Goal: Transaction & Acquisition: Book appointment/travel/reservation

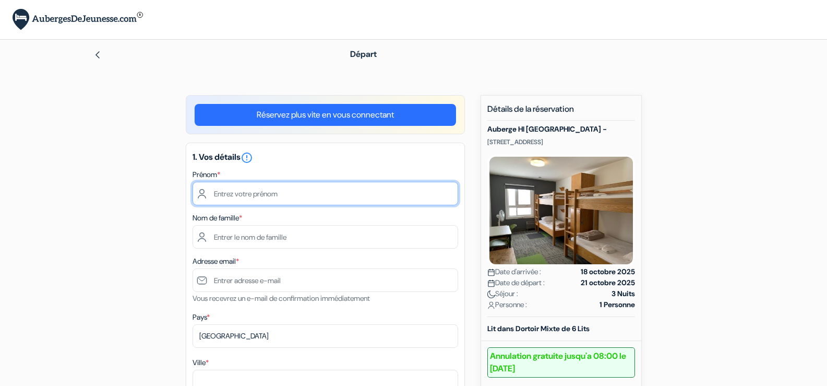
click at [290, 199] on input "text" at bounding box center [326, 193] width 266 height 23
type input "Samia"
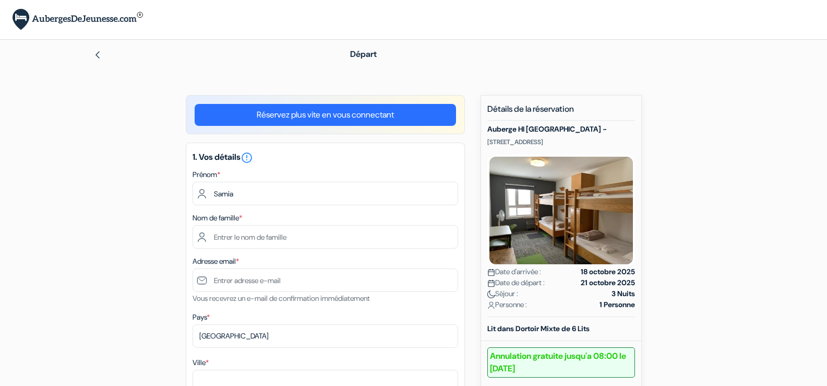
click at [270, 224] on div "Nom de famille *" at bounding box center [326, 229] width 266 height 37
drag, startPoint x: 277, startPoint y: 237, endPoint x: 270, endPoint y: 224, distance: 14.5
click at [270, 224] on div "Nom de famille *" at bounding box center [326, 229] width 266 height 37
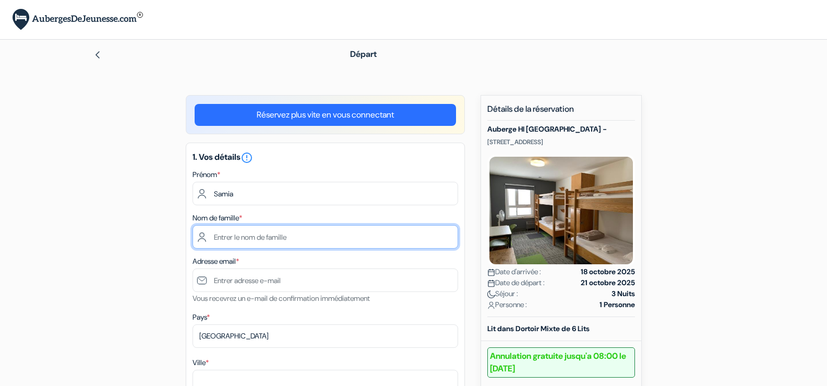
click at [271, 236] on input "text" at bounding box center [326, 236] width 266 height 23
type input "Boumediene"
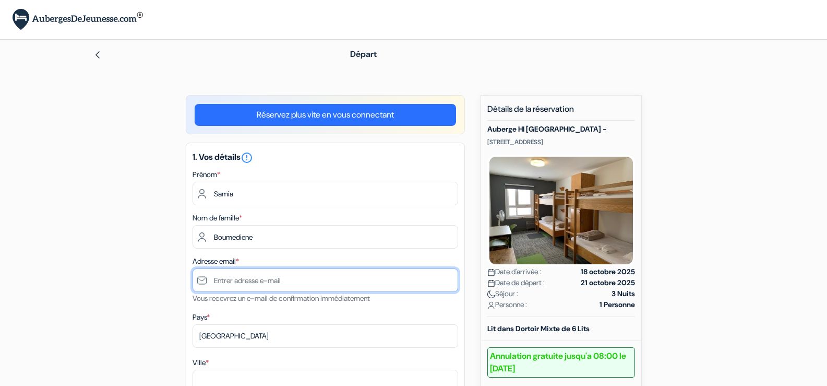
click at [226, 273] on input "text" at bounding box center [326, 279] width 266 height 23
type input "[EMAIL_ADDRESS][DOMAIN_NAME]"
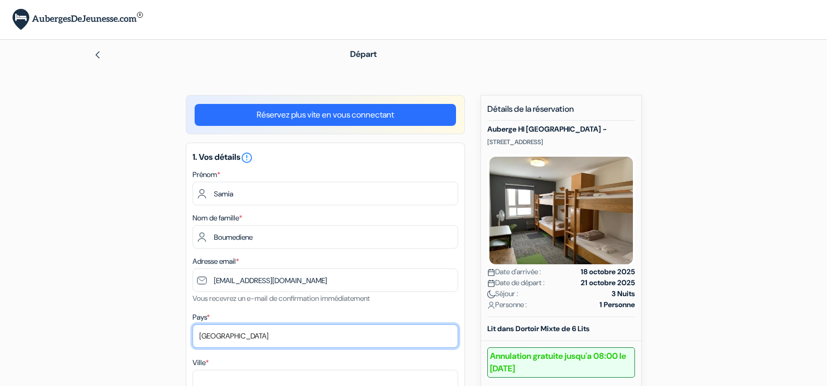
select select "fr"
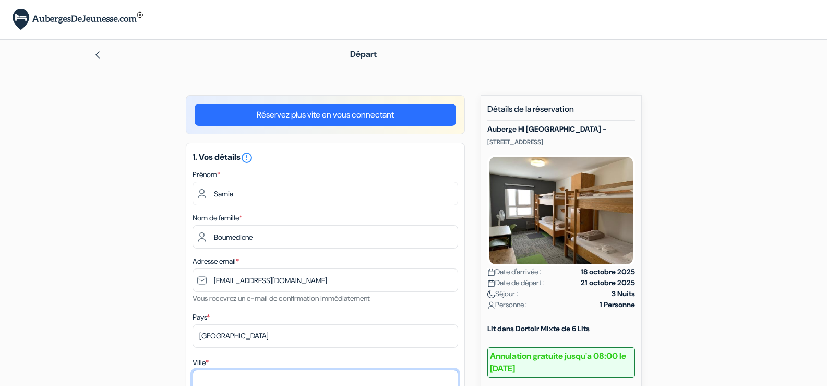
type input "CAEN"
type input "11 rue Capitaine Boualam"
type input "14000"
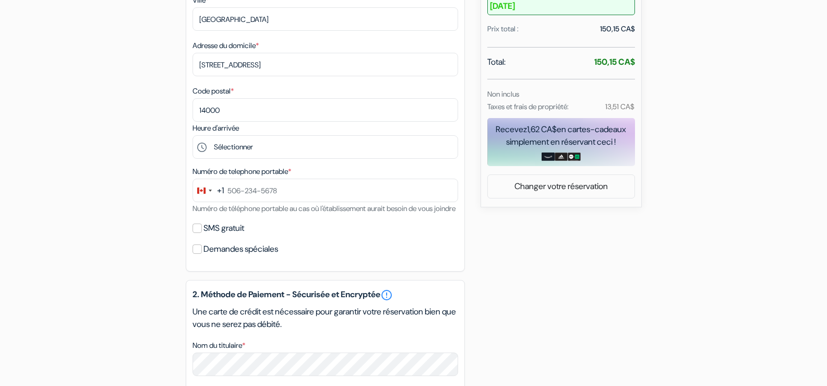
scroll to position [366, 0]
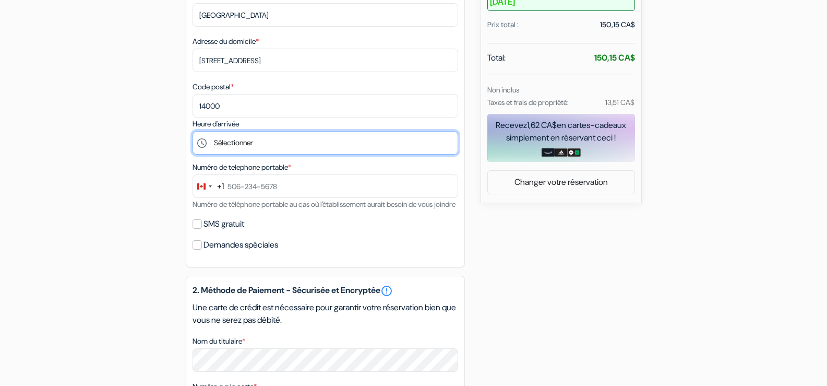
click at [251, 144] on select "Sélectionner 16:00 17:00 18:00 19:00 20:00 21:00 22:00 23:00 0:00" at bounding box center [326, 142] width 266 height 23
select select "23"
click at [193, 131] on select "Sélectionner 16:00 17:00 18:00 19:00 20:00 21:00 22:00 23:00 0:00" at bounding box center [326, 142] width 266 height 23
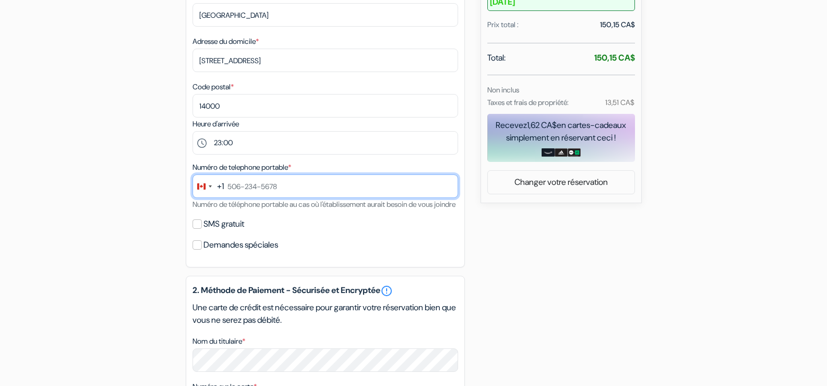
click at [327, 188] on input "text" at bounding box center [326, 185] width 266 height 23
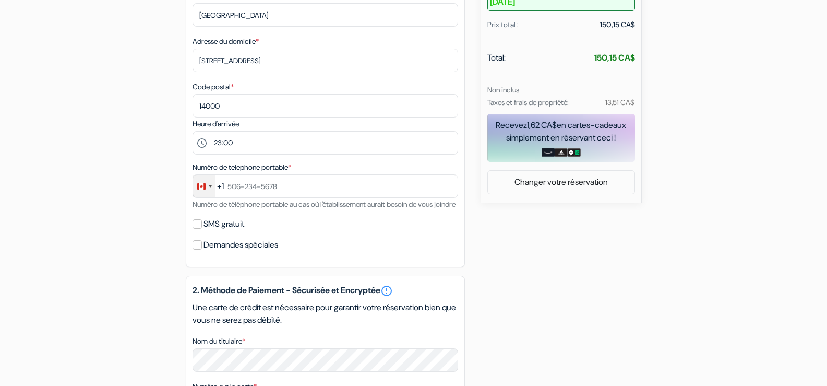
click at [212, 189] on div "Change country, selected Canada (+1)" at bounding box center [204, 186] width 22 height 22
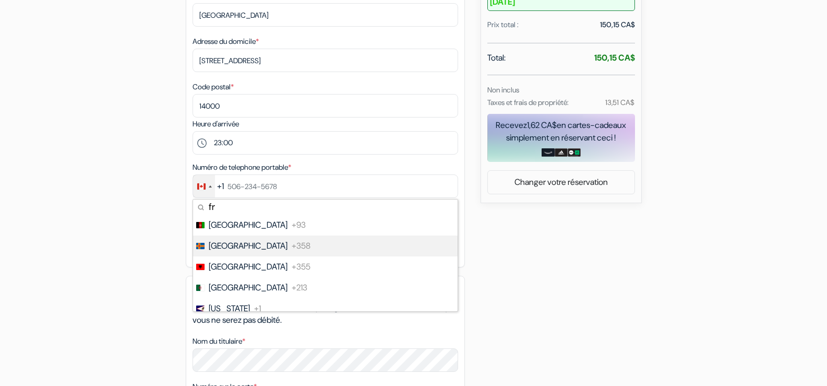
type input "fra"
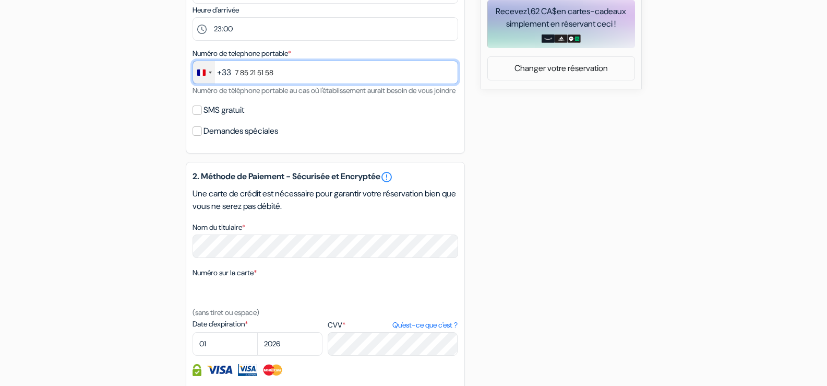
scroll to position [491, 0]
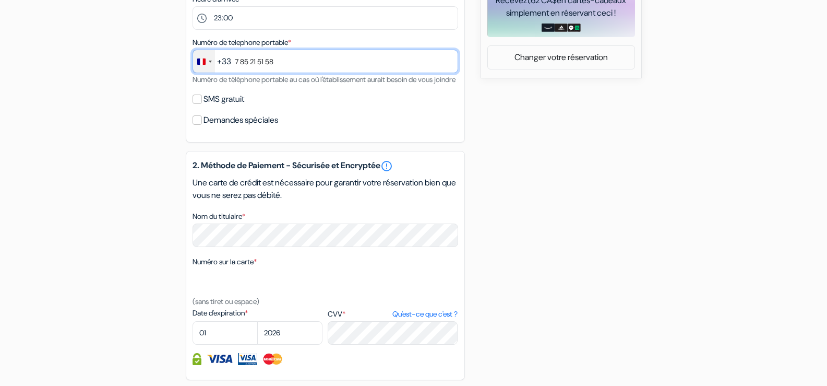
type input "7 85 21 51 58"
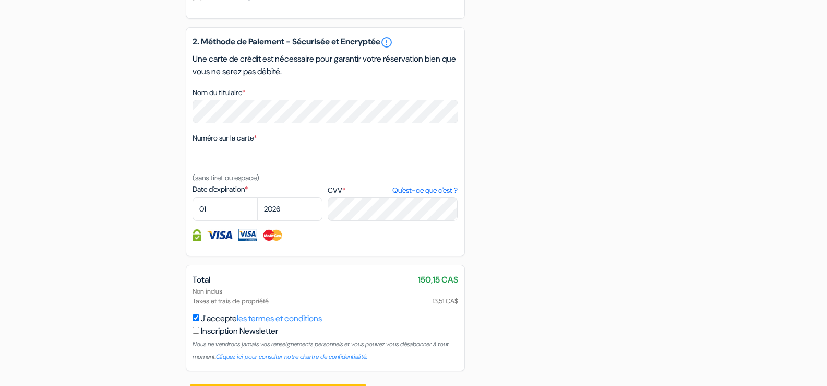
scroll to position [615, 0]
click at [220, 214] on select "01 02 03 04 05 06 07 08 09 10 11 12" at bounding box center [225, 208] width 65 height 23
select select "06"
click at [193, 209] on select "01 02 03 04 05 06 07 08 09 10 11 12" at bounding box center [225, 208] width 65 height 23
click at [284, 218] on select "2025 2026 2027 2028 2029 2030 2031 2032 2033 2034 2035 2036 2037 2038 2039 2040…" at bounding box center [289, 208] width 65 height 23
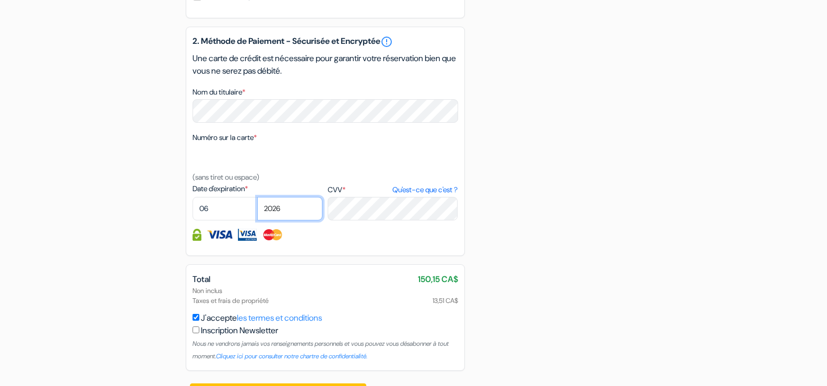
select select "2030"
click at [257, 209] on select "2025 2026 2027 2028 2029 2030 2031 2032 2033 2034 2035 2036 2037 2038 2039 2040…" at bounding box center [289, 208] width 65 height 23
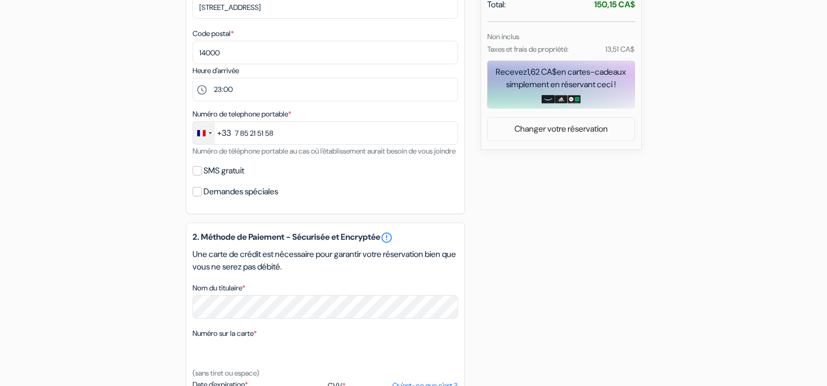
scroll to position [658, 0]
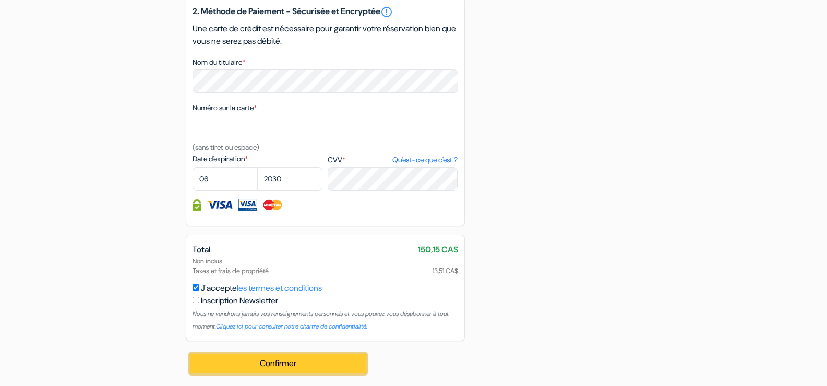
click at [283, 357] on button "Confirmer Loading..." at bounding box center [278, 363] width 177 height 20
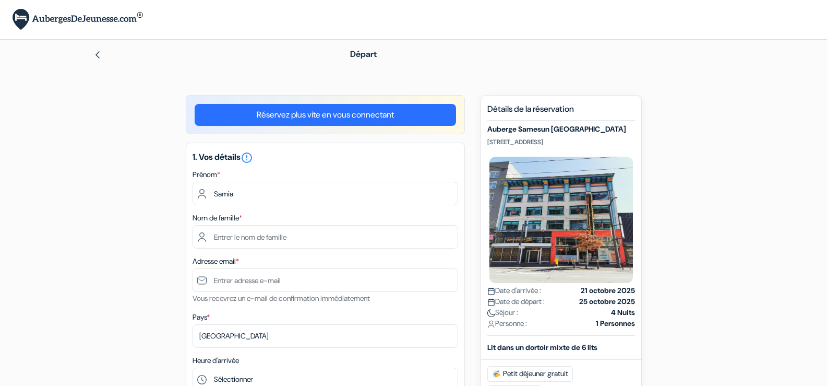
type input "Boumediene"
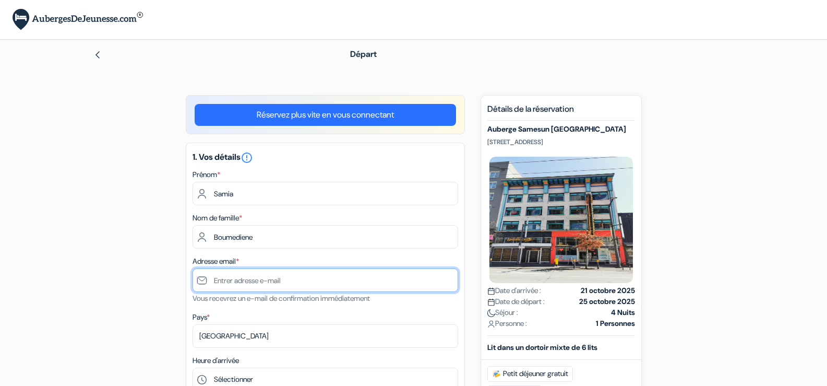
click at [285, 276] on input "text" at bounding box center [326, 279] width 266 height 23
type input "[EMAIL_ADDRESS][DOMAIN_NAME]"
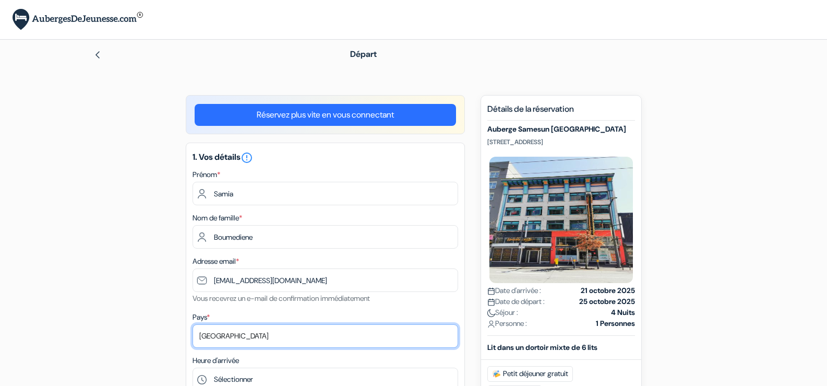
select select "67"
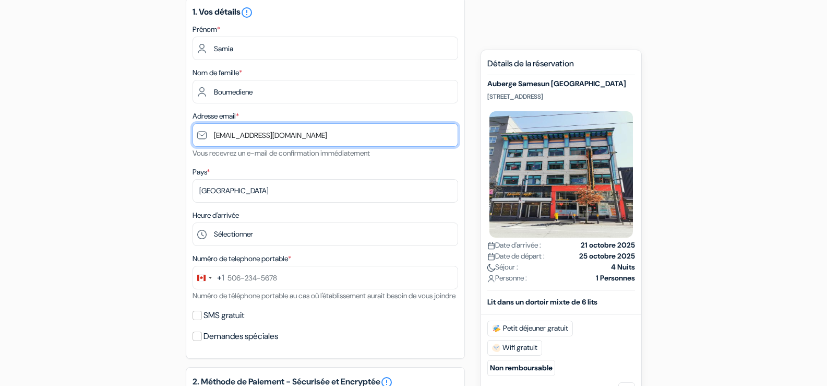
scroll to position [146, 0]
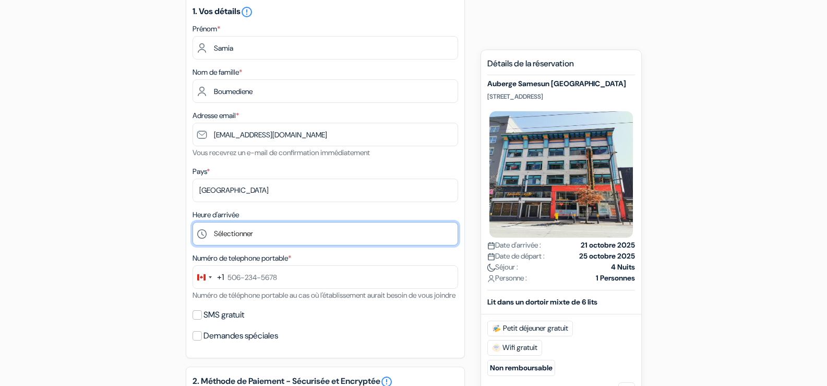
click at [263, 236] on select "Sélectionner 1:00 2:00 3:00 4:00 5:00 6:00 7:00 8:00 9:00 10:00 11:00 12:00 13:…" at bounding box center [326, 233] width 266 height 23
click at [293, 230] on select "Sélectionner 1:00 2:00 3:00 4:00 5:00 6:00 7:00 8:00 9:00 10:00 11:00 12:00 13:…" at bounding box center [326, 233] width 266 height 23
select select "13"
click at [193, 222] on select "Sélectionner 1:00 2:00 3:00 4:00 5:00 6:00 7:00 8:00 9:00 10:00 11:00 12:00 13:…" at bounding box center [326, 233] width 266 height 23
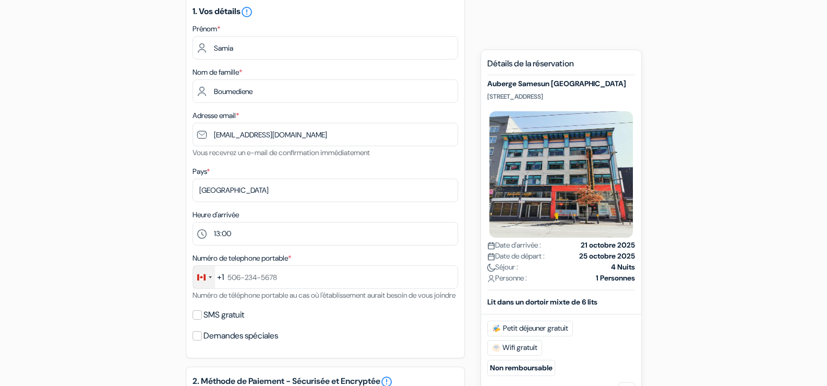
click at [202, 275] on div "Change country, selected Canada (+1)" at bounding box center [201, 277] width 8 height 6
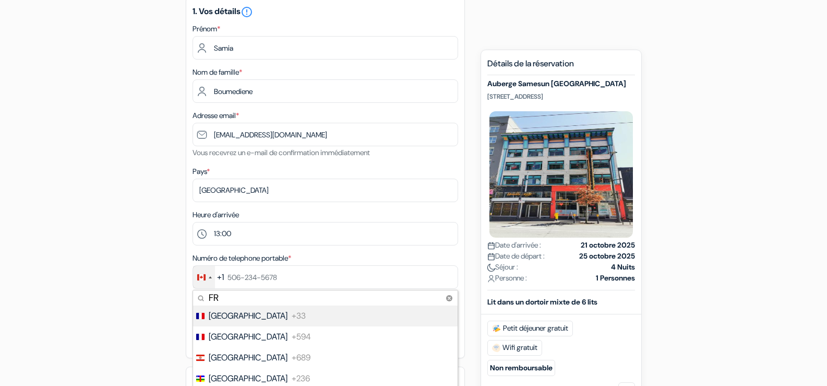
type input "FRA"
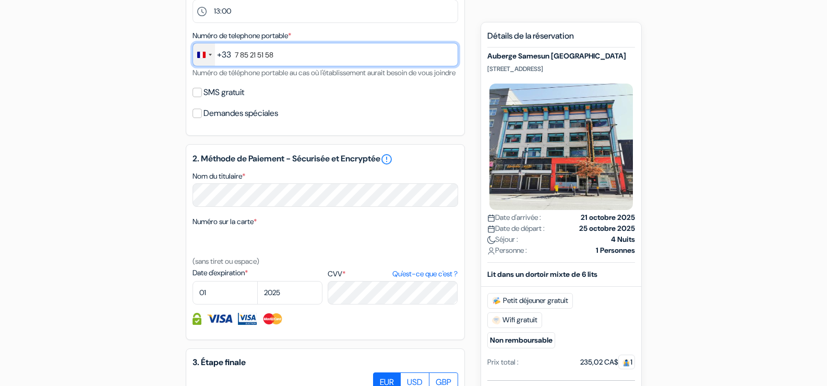
scroll to position [368, 0]
type input "7 85 21 51 58"
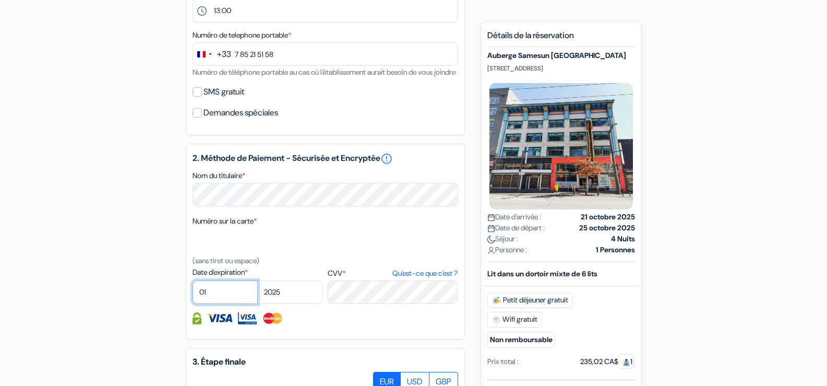
click at [219, 304] on select "01 02 03 04 05 06 07 08 09 10 11 12" at bounding box center [225, 291] width 65 height 23
select select "06"
click at [193, 293] on select "01 02 03 04 05 06 07 08 09 10 11 12" at bounding box center [225, 291] width 65 height 23
click at [305, 304] on select "2025 2026 2027 2028 2029 2030 2031 2032 2033 2034 2035 2036 2037 2038 2039 2040…" at bounding box center [289, 291] width 65 height 23
select select "2030"
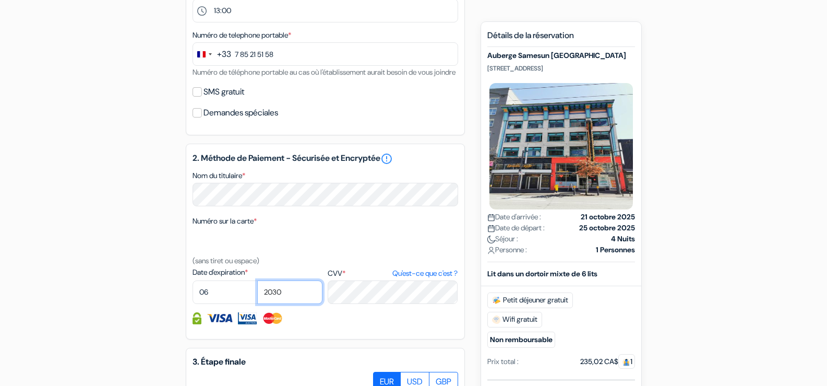
click at [257, 293] on select "2025 2026 2027 2028 2029 2030 2031 2032 2033 2034 2035 2036 2037 2038 2039 2040…" at bounding box center [289, 291] width 65 height 23
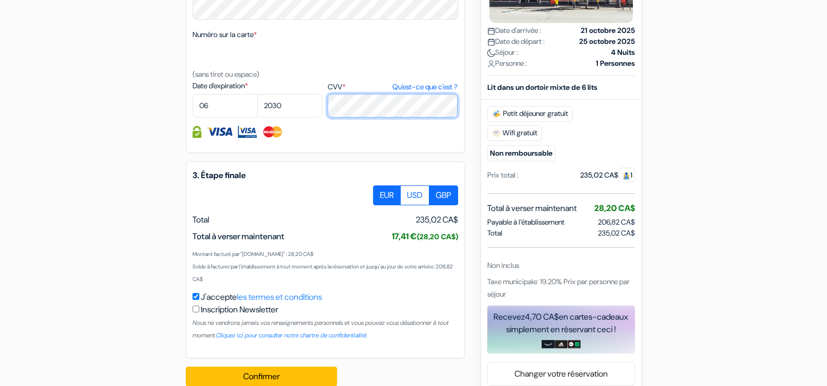
scroll to position [587, 0]
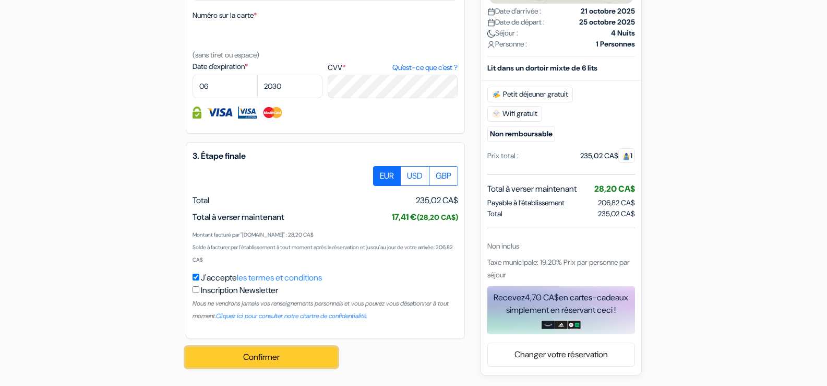
click at [284, 359] on button "Confirmer Loading..." at bounding box center [261, 357] width 151 height 20
